Goal: Download file/media

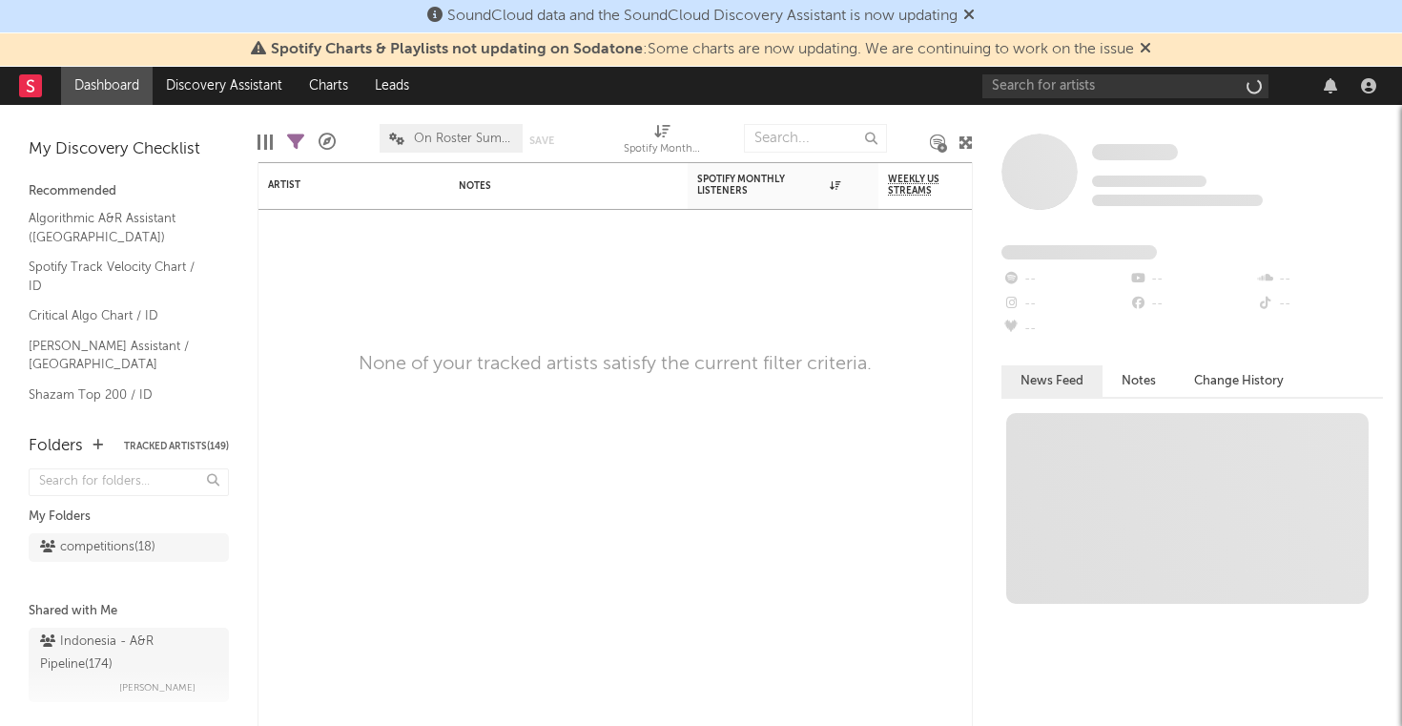
click at [1148, 43] on icon at bounding box center [1145, 47] width 11 height 15
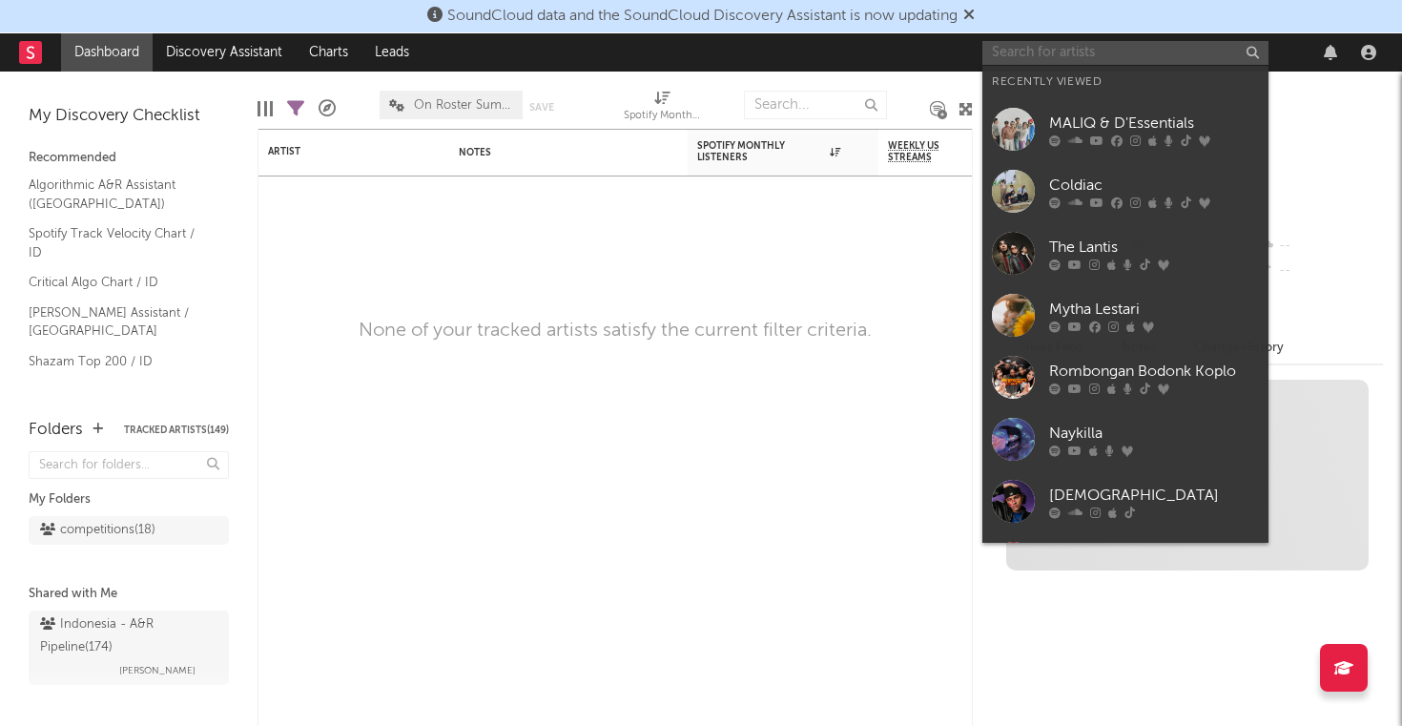
click at [1086, 47] on input "text" at bounding box center [1125, 53] width 286 height 24
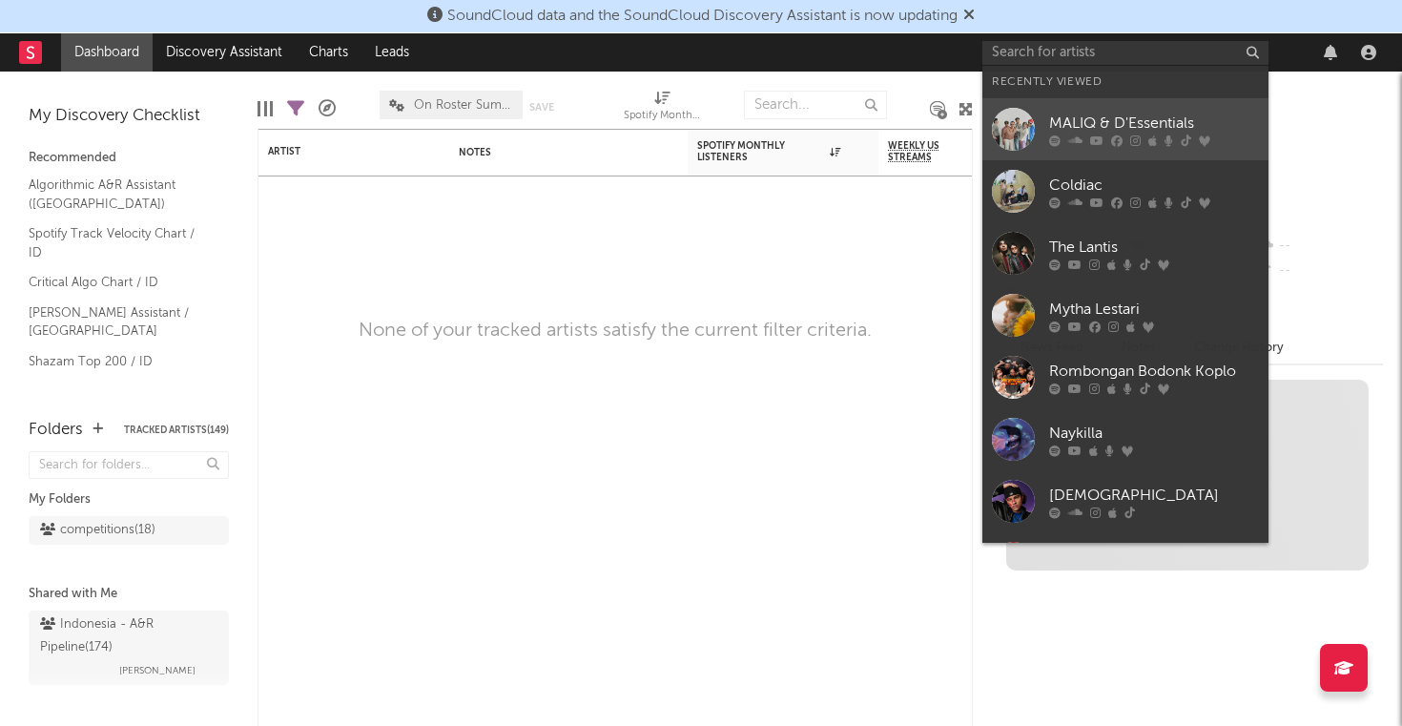
click at [1081, 123] on div "MALIQ & D'Essentials" at bounding box center [1154, 123] width 210 height 23
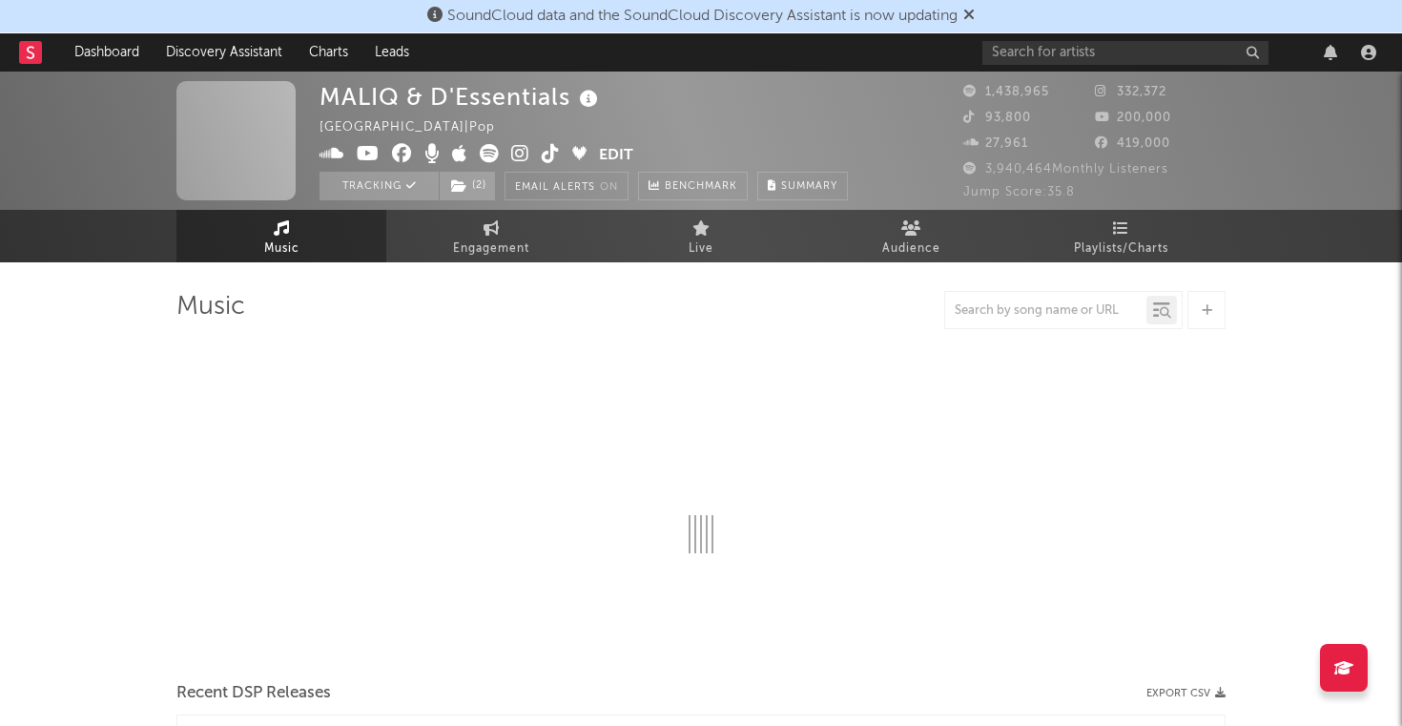
click at [975, 14] on icon at bounding box center [968, 14] width 11 height 15
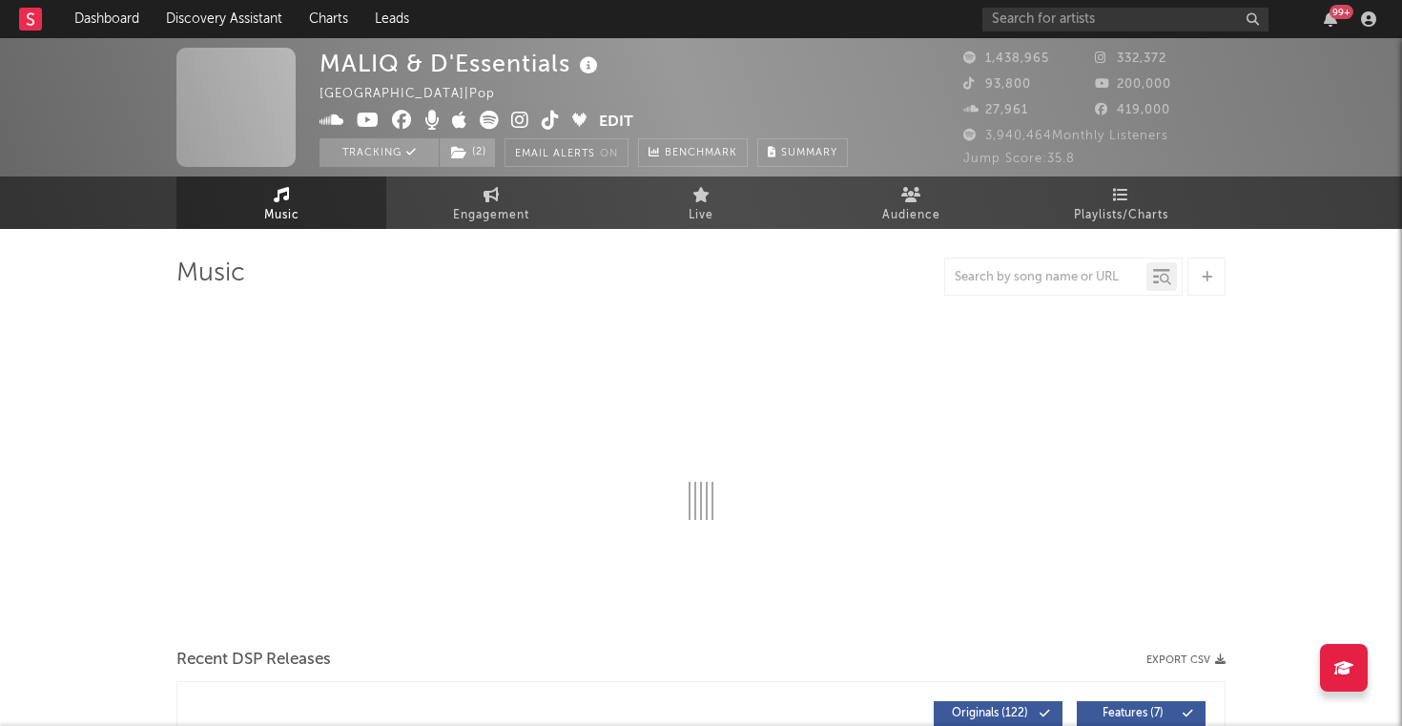
select select "6m"
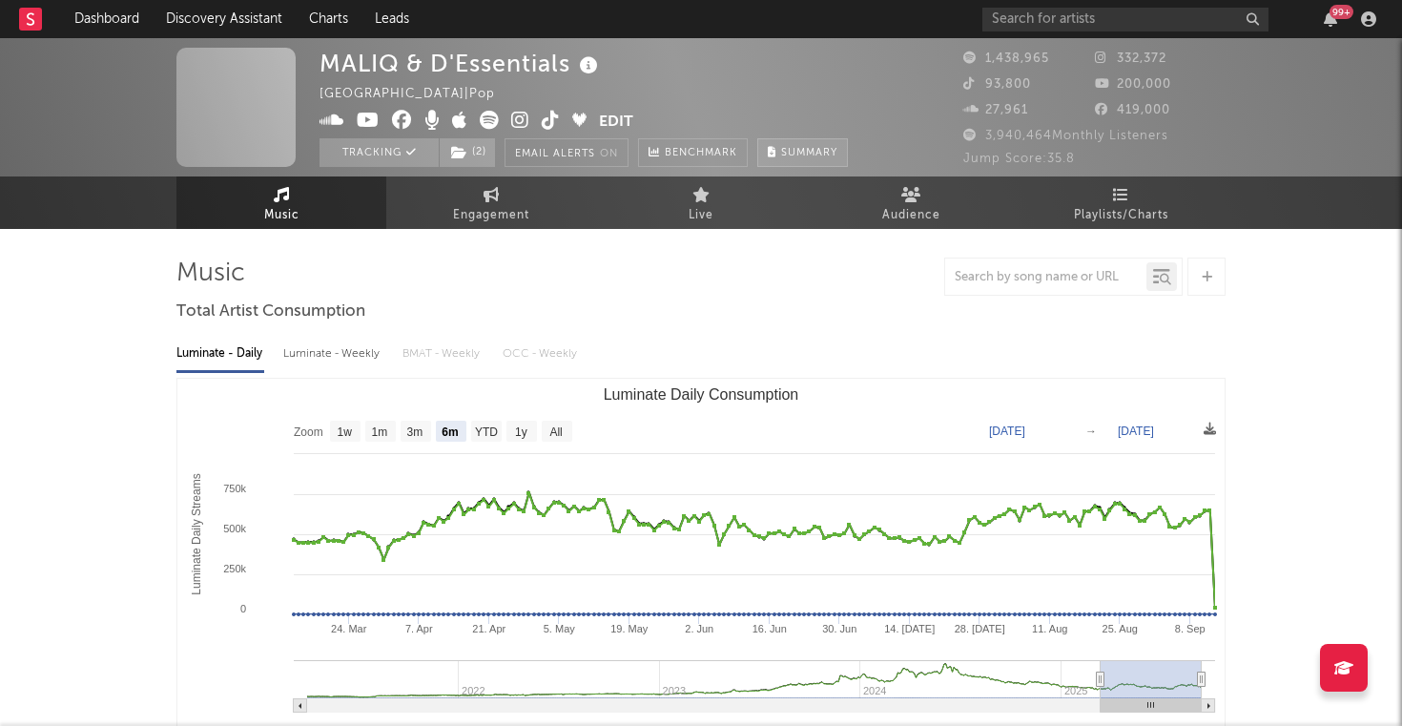
click at [810, 159] on button "Summary" at bounding box center [802, 152] width 91 height 29
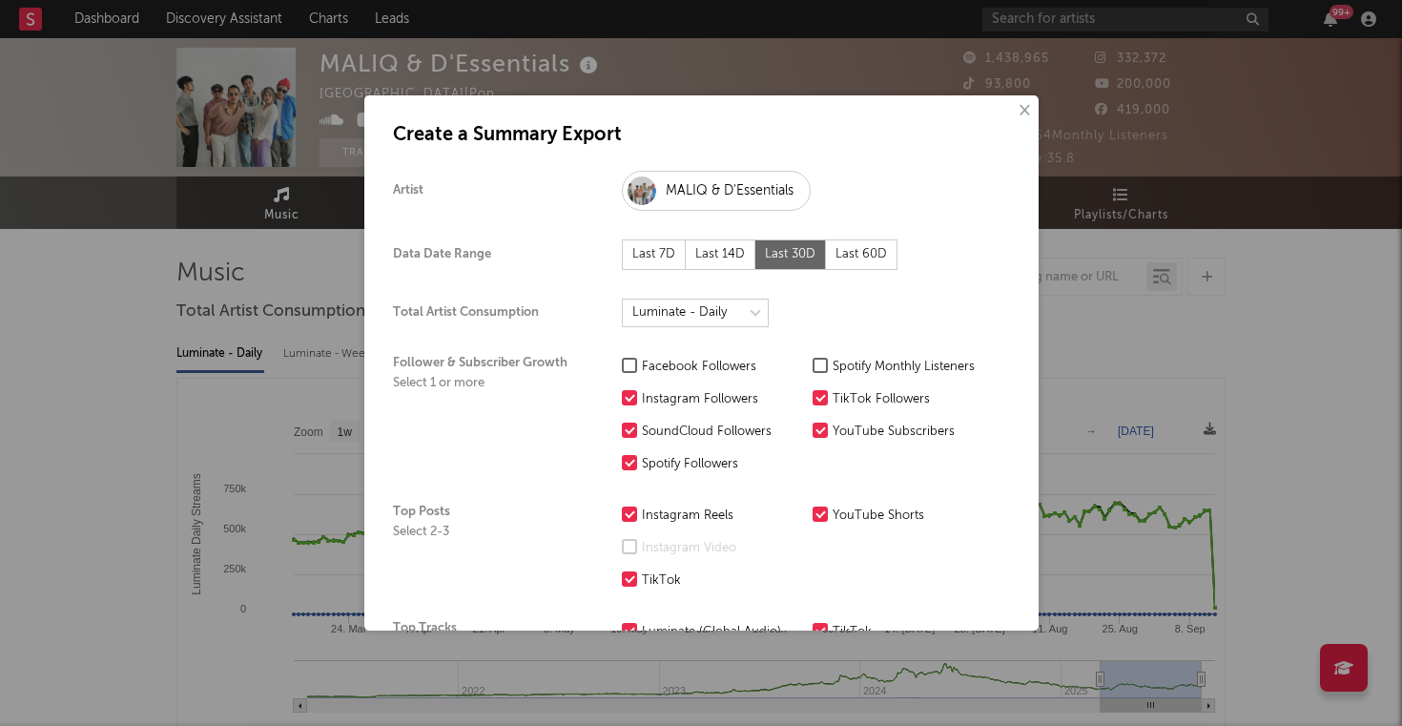
scroll to position [41, 0]
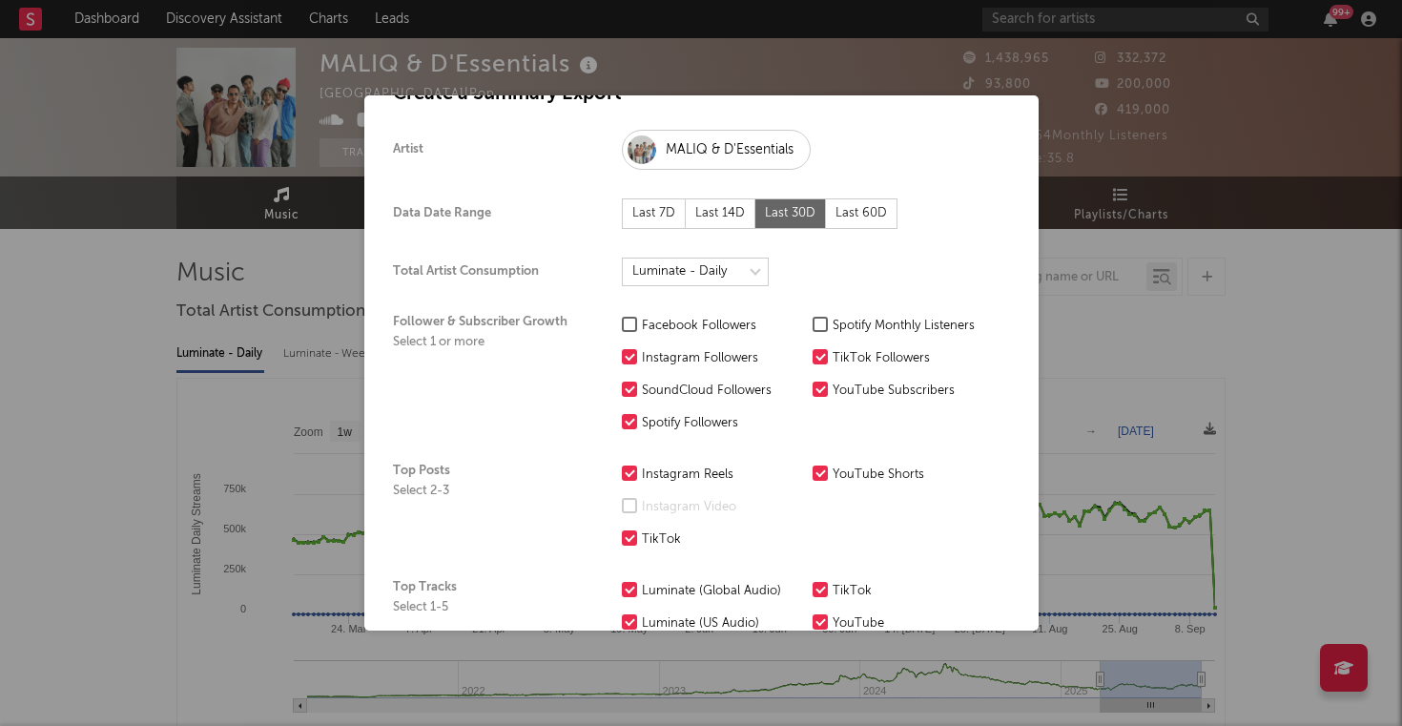
click at [638, 212] on div "Last 7D" at bounding box center [654, 213] width 64 height 31
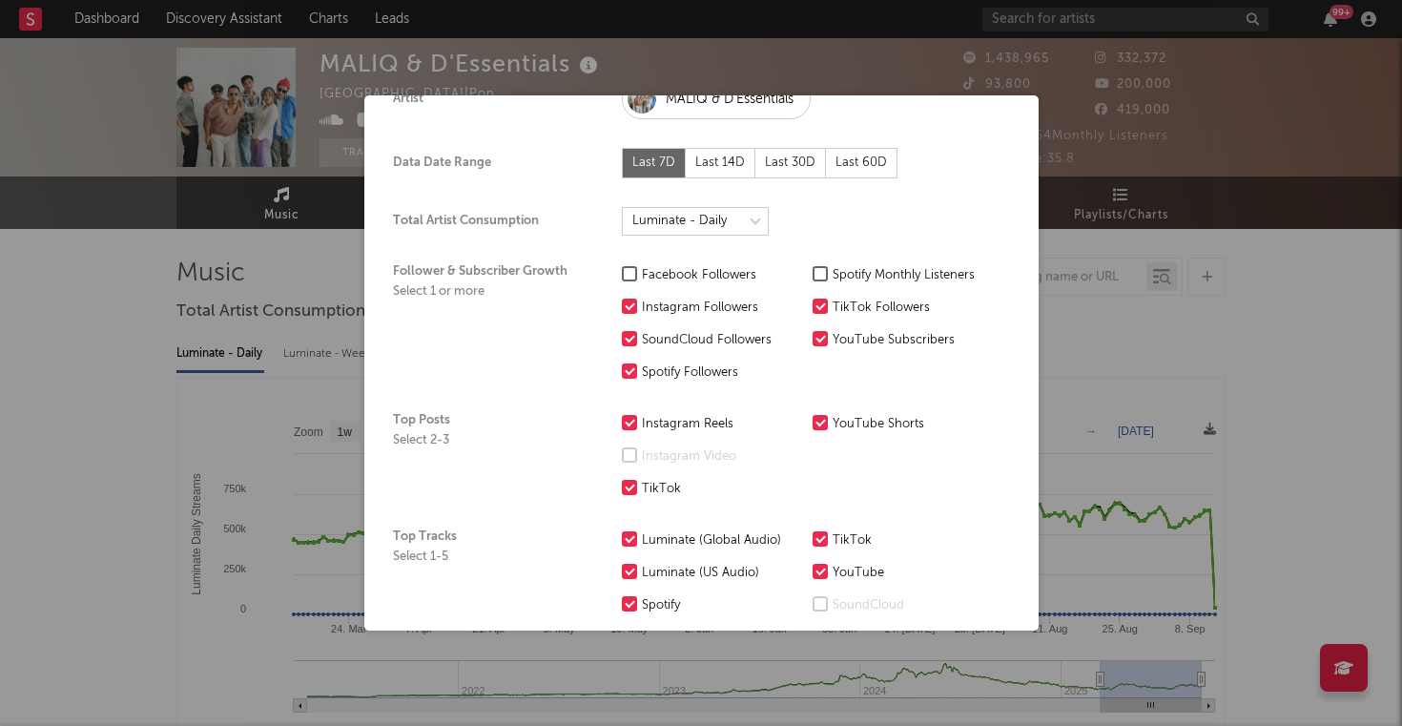
scroll to position [102, 0]
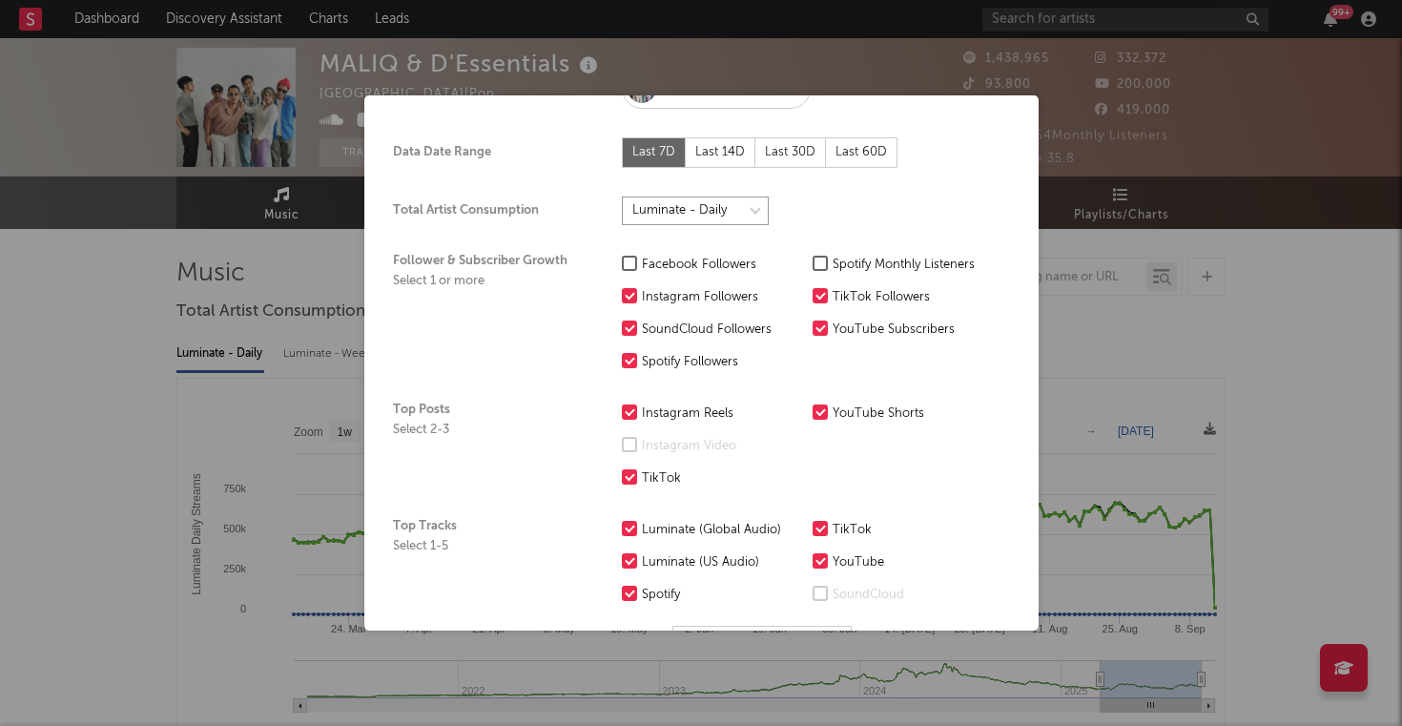
click at [746, 210] on select at bounding box center [695, 210] width 147 height 29
click at [622, 196] on select at bounding box center [695, 210] width 147 height 29
click at [755, 210] on select at bounding box center [695, 210] width 147 height 29
click at [622, 196] on select at bounding box center [695, 210] width 147 height 29
select select "[PERSON_NAME]-daily"
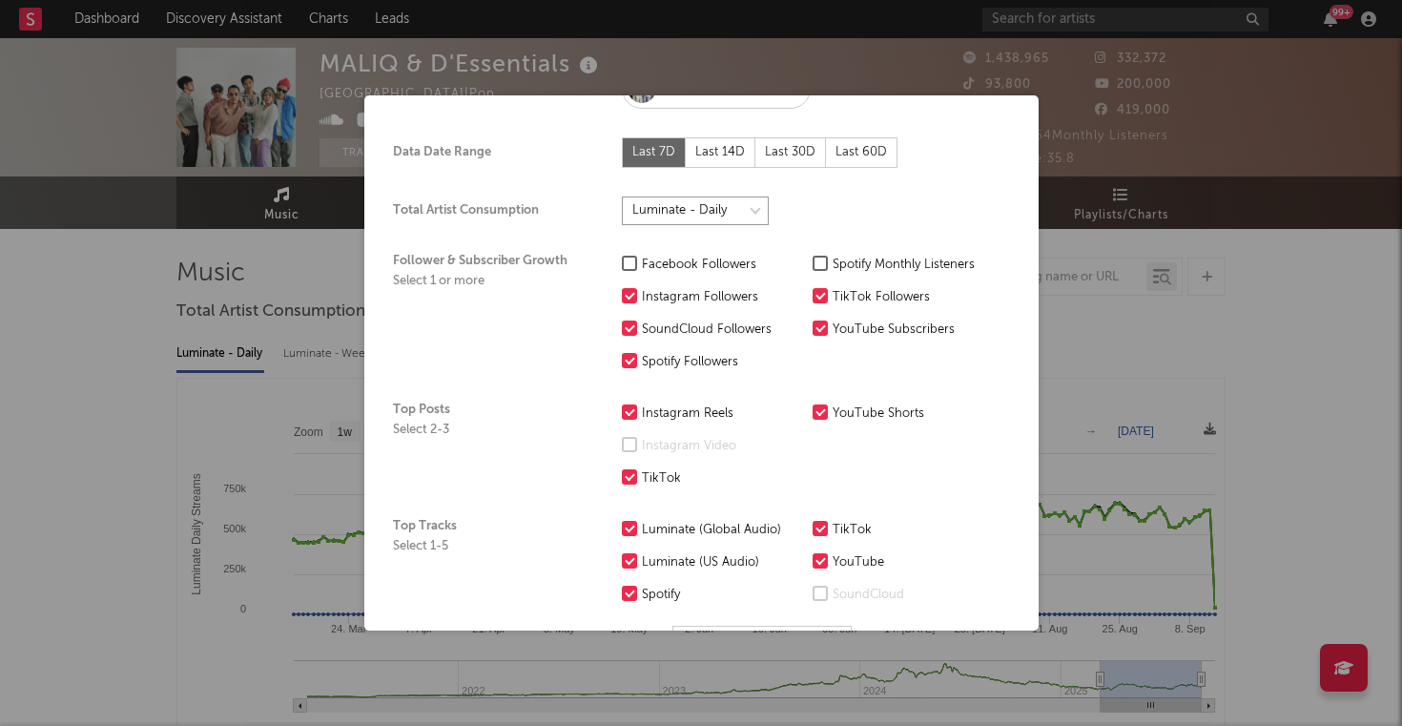
scroll to position [156, 0]
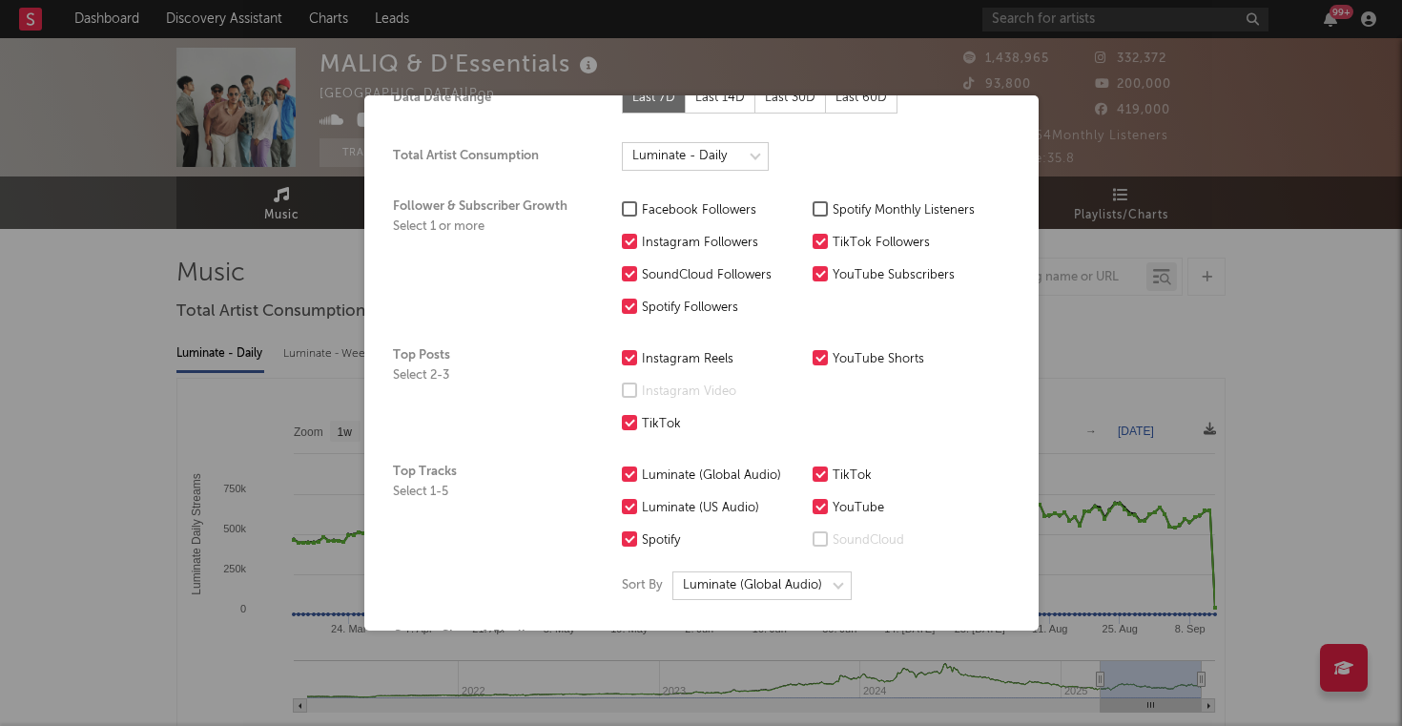
click at [848, 216] on div "Spotify Monthly Listeners" at bounding box center [913, 210] width 161 height 23
click at [813, 216] on input "Spotify Monthly Listeners" at bounding box center [813, 210] width 0 height 23
click at [720, 275] on div "SoundCloud Followers" at bounding box center [722, 275] width 161 height 23
click at [622, 275] on input "SoundCloud Followers" at bounding box center [622, 275] width 0 height 23
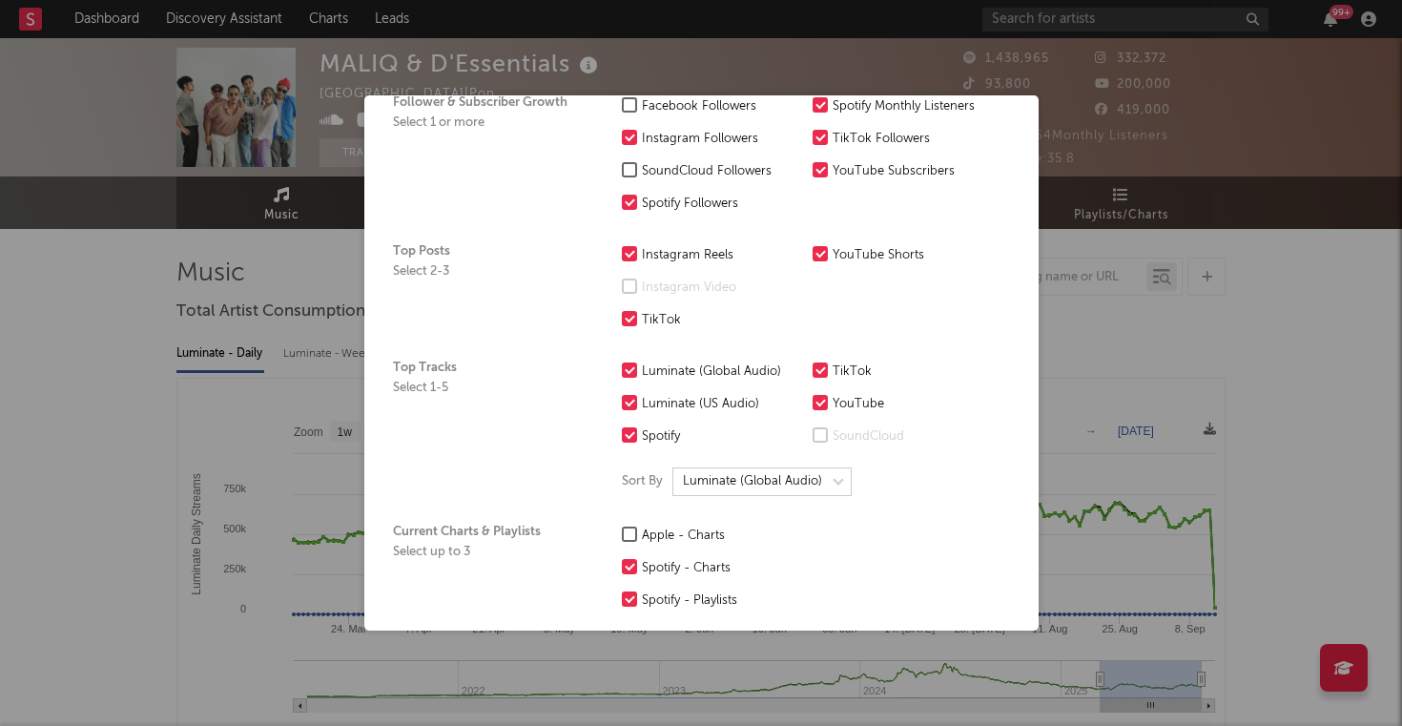
scroll to position [285, 0]
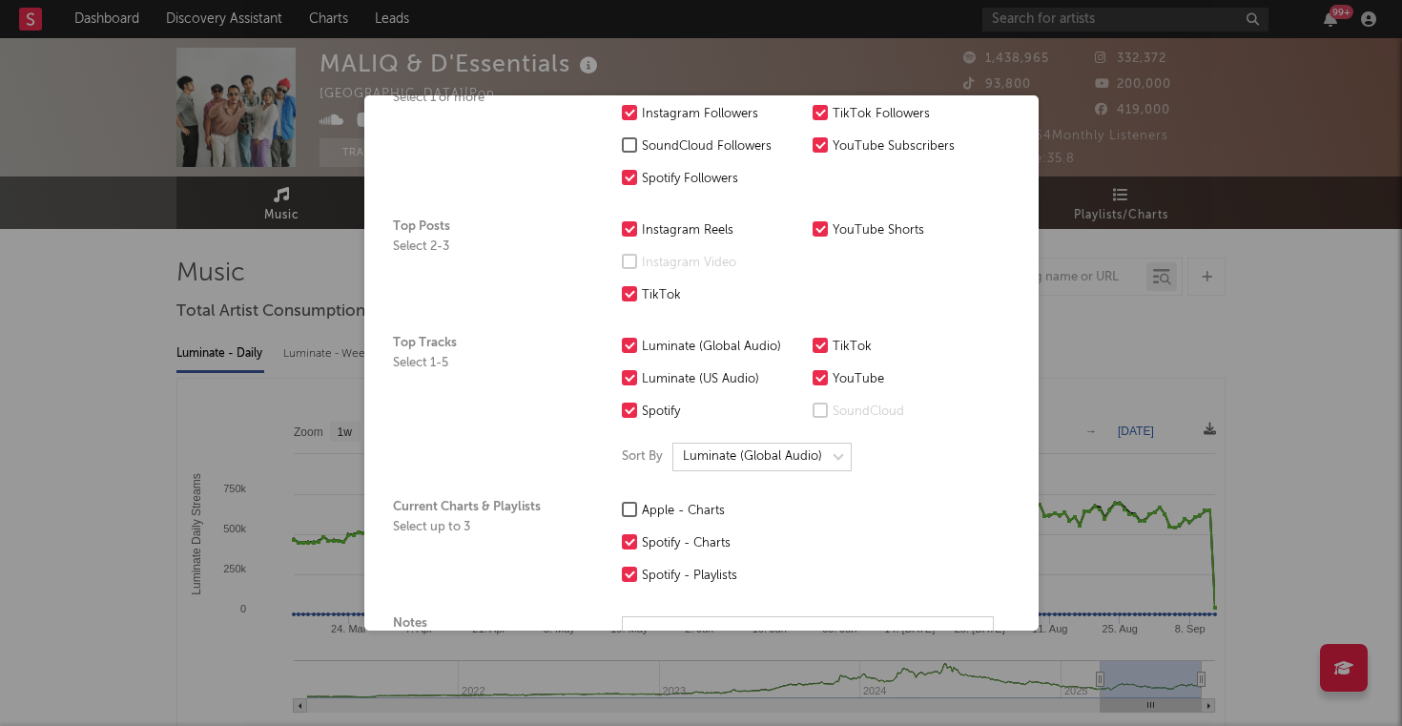
click at [667, 377] on div "Luminate (US Audio)" at bounding box center [722, 379] width 161 height 23
click at [622, 377] on input "Luminate (US Audio)" at bounding box center [622, 379] width 0 height 23
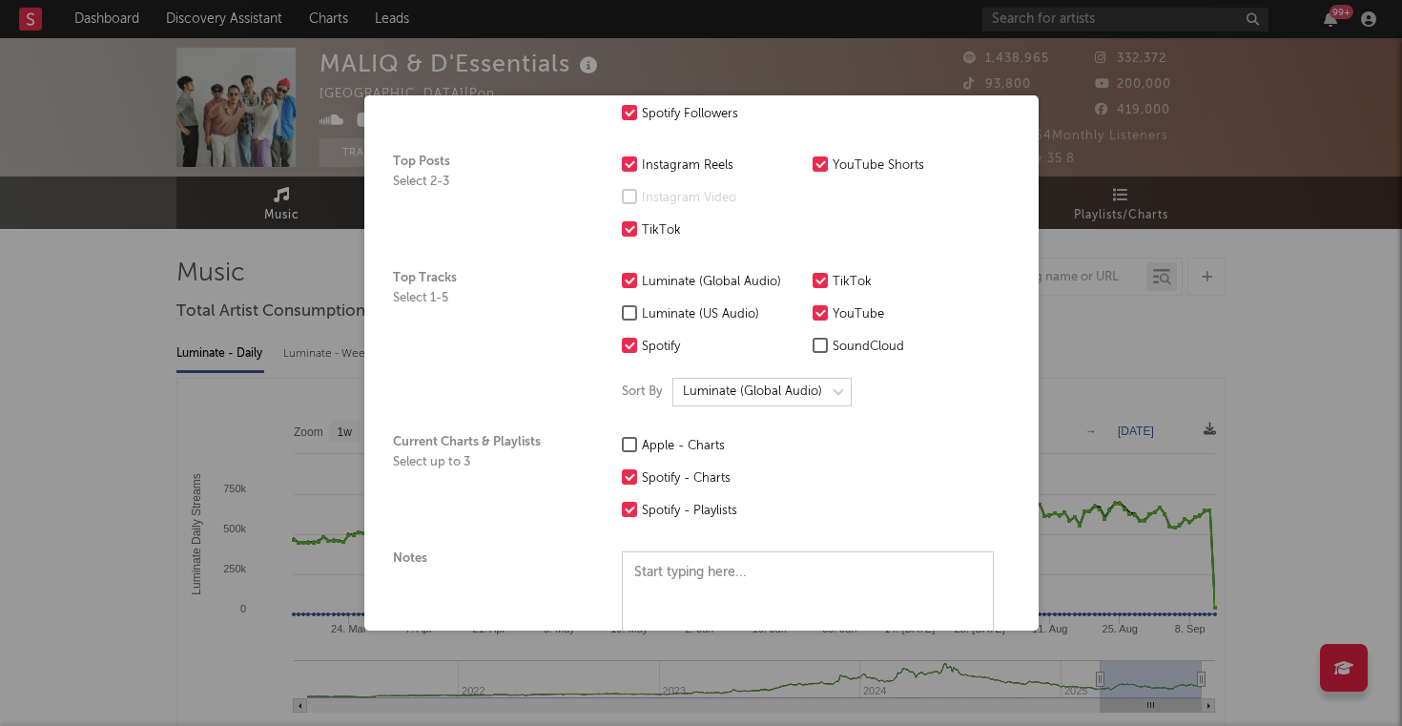
click at [769, 406] on div "Top Tracks Select 1-5 Luminate (Global Audio) Luminate (US Audio) Spotify TikTo…" at bounding box center [693, 339] width 601 height 164
click at [771, 393] on select at bounding box center [761, 392] width 179 height 29
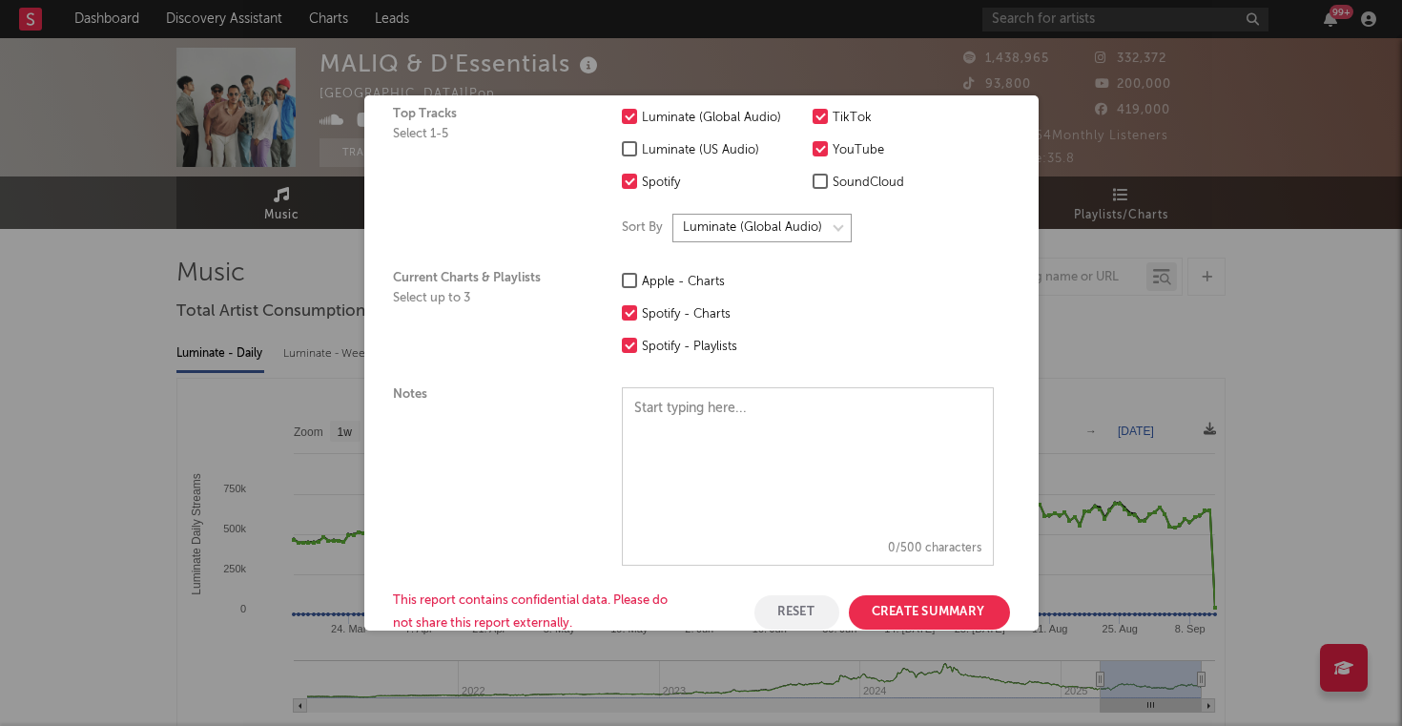
scroll to position [518, 0]
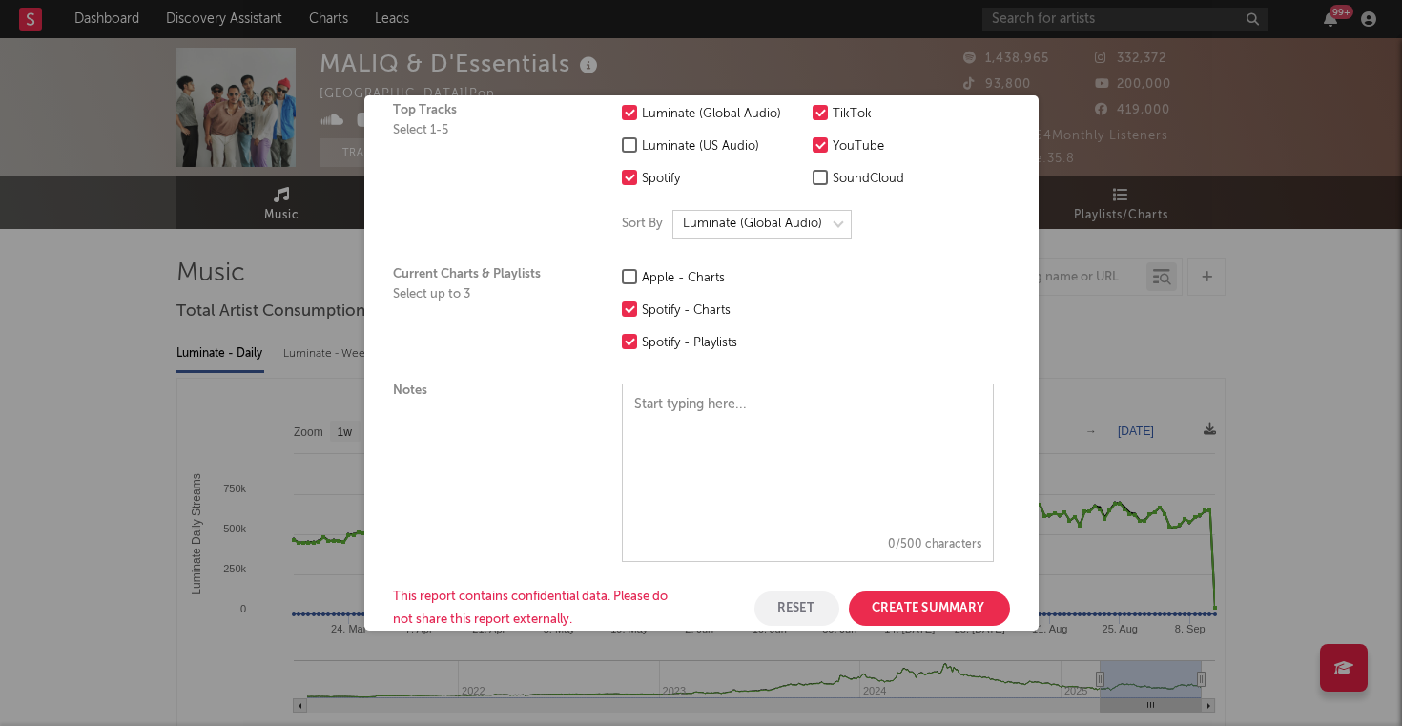
click at [709, 340] on div "Spotify - Playlists" at bounding box center [722, 343] width 161 height 23
click at [622, 340] on input "Spotify - Playlists" at bounding box center [622, 343] width 0 height 23
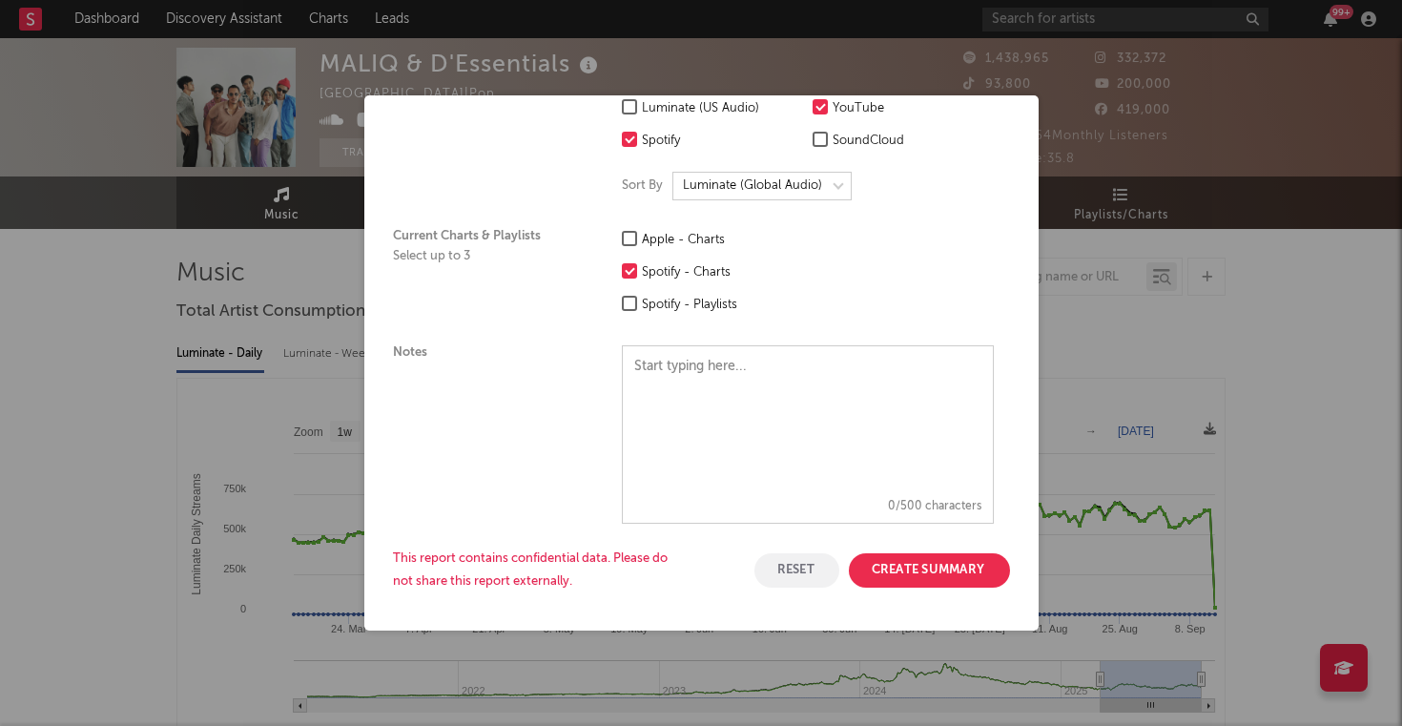
click at [887, 564] on button "Create Summary" at bounding box center [929, 570] width 161 height 34
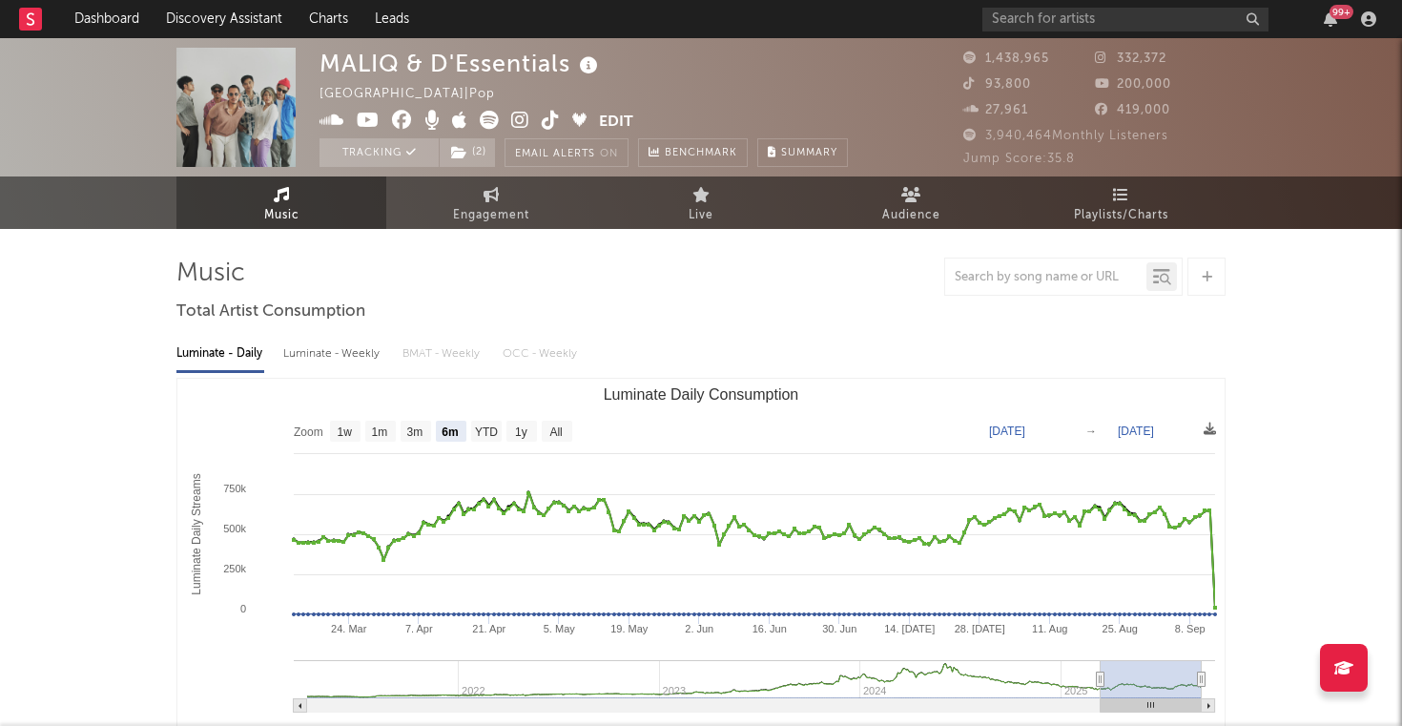
scroll to position [0, 0]
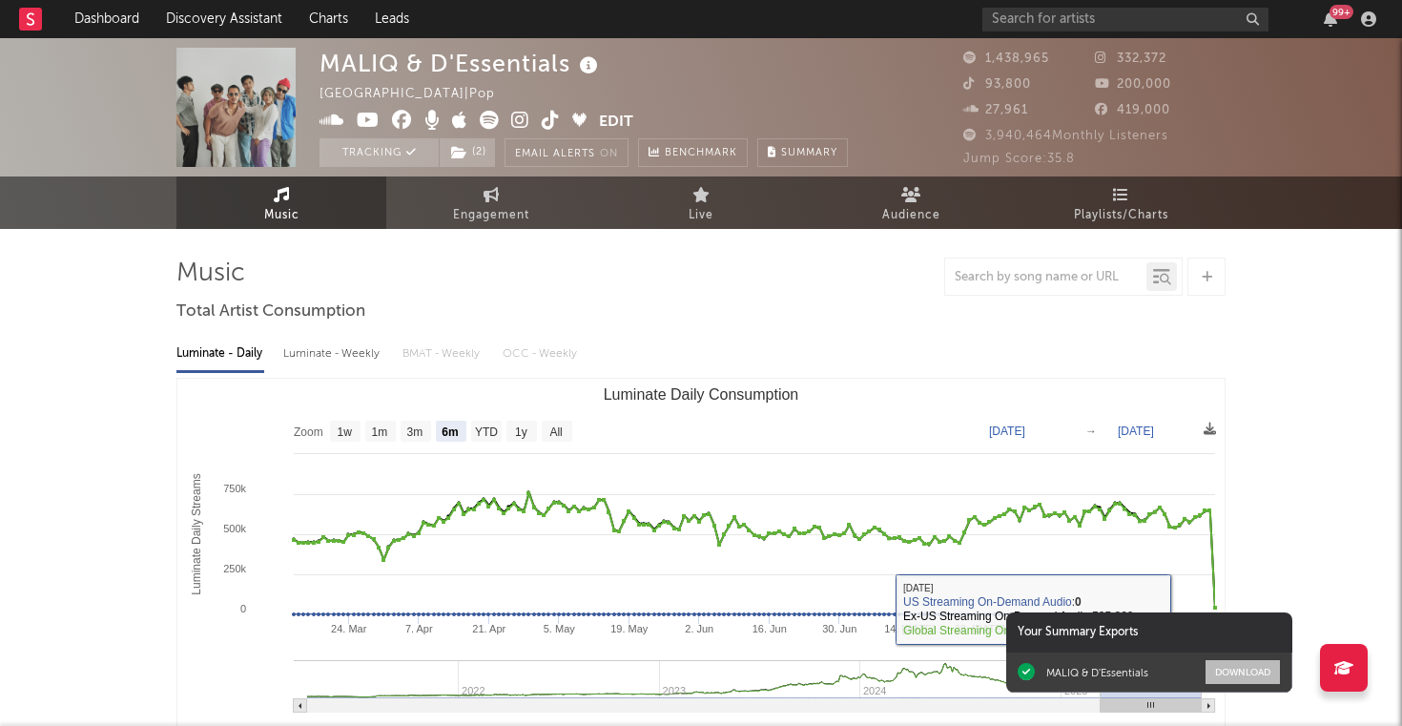
click at [1231, 674] on button "Download" at bounding box center [1243, 672] width 74 height 24
